Goal: Information Seeking & Learning: Learn about a topic

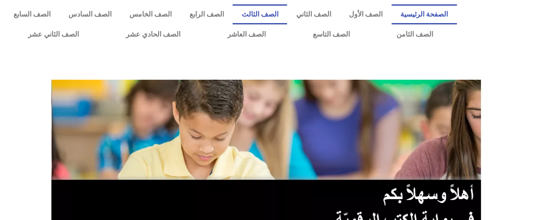
click at [275, 13] on link "الصف الثالث" at bounding box center [260, 14] width 55 height 20
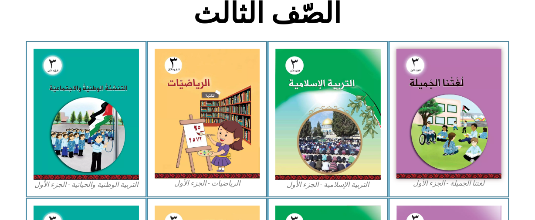
scroll to position [253, 0]
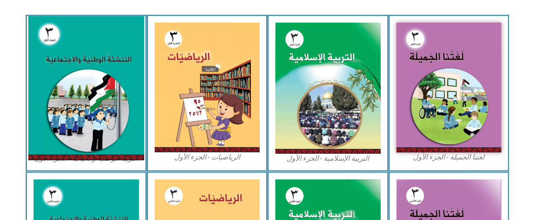
click at [94, 60] on img at bounding box center [86, 88] width 116 height 144
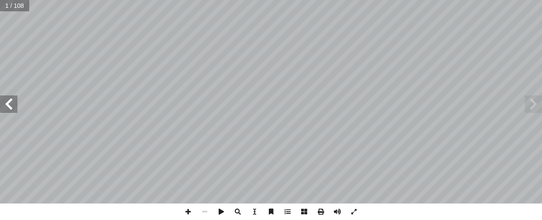
click at [6, 3] on input "text" at bounding box center [14, 5] width 29 height 11
type input "**"
click at [528, 108] on span at bounding box center [532, 103] width 17 height 17
click at [9, 109] on span at bounding box center [8, 103] width 17 height 17
click at [526, 99] on span at bounding box center [532, 103] width 17 height 17
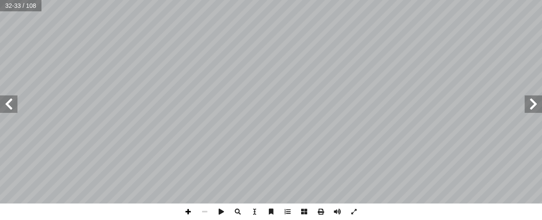
click at [185, 211] on span at bounding box center [188, 212] width 17 height 17
click at [4, 112] on span at bounding box center [8, 103] width 17 height 17
